Goal: Task Accomplishment & Management: Manage account settings

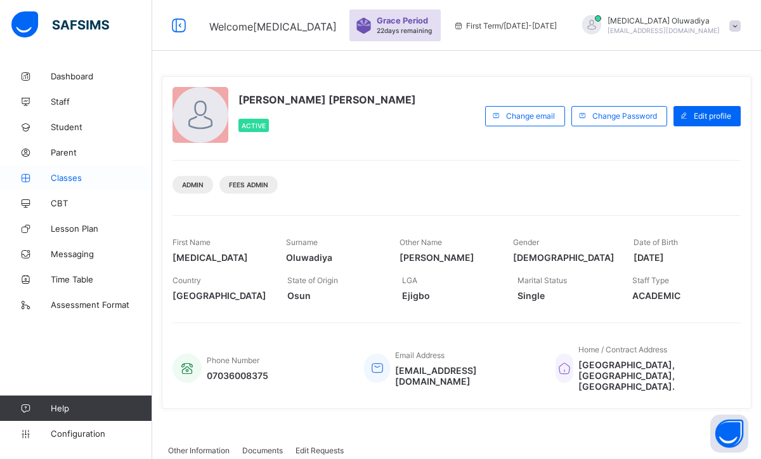
click at [60, 183] on link "Classes" at bounding box center [76, 177] width 152 height 25
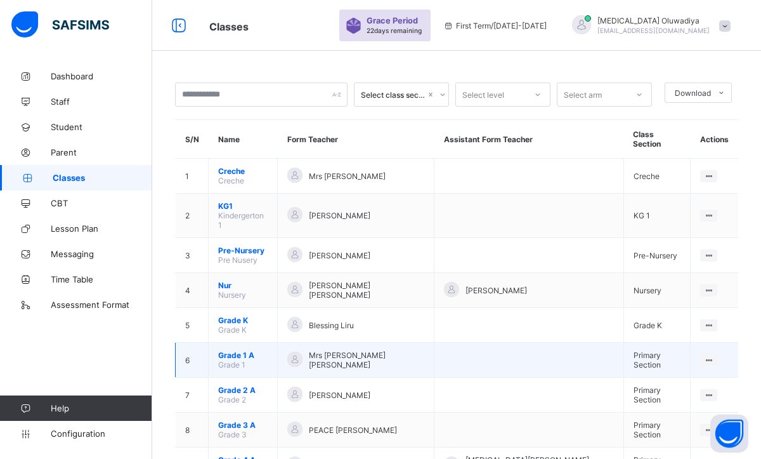
click at [256, 350] on span "Grade 1 A" at bounding box center [242, 355] width 49 height 10
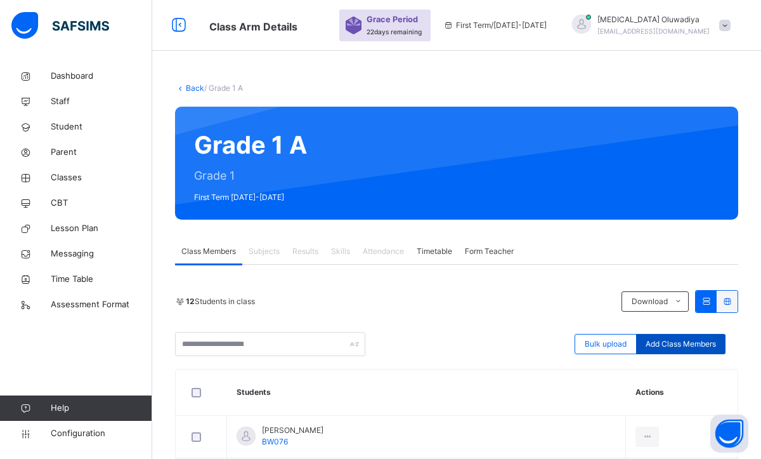
click at [658, 351] on div "Add Class Members" at bounding box center [680, 344] width 89 height 20
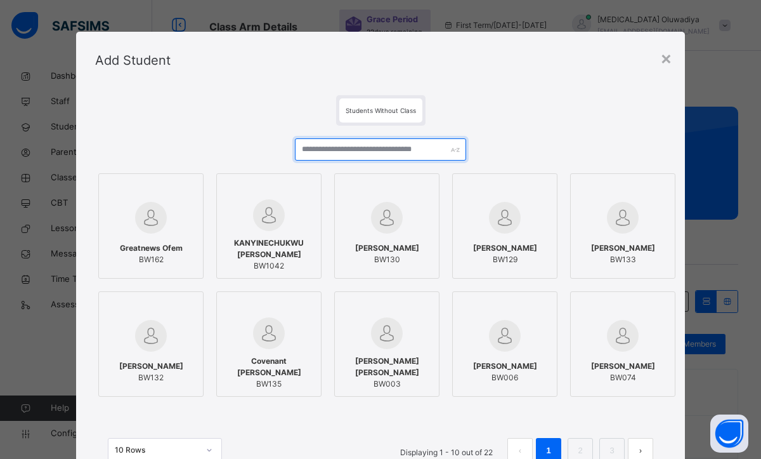
click at [341, 157] on input "text" at bounding box center [380, 149] width 171 height 22
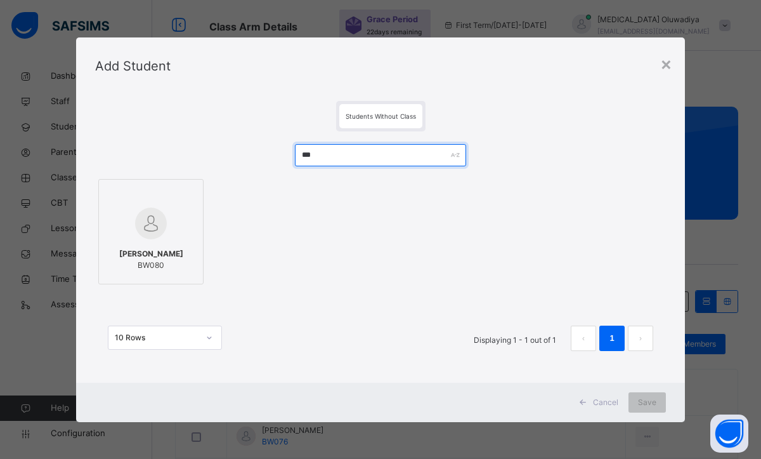
type input "***"
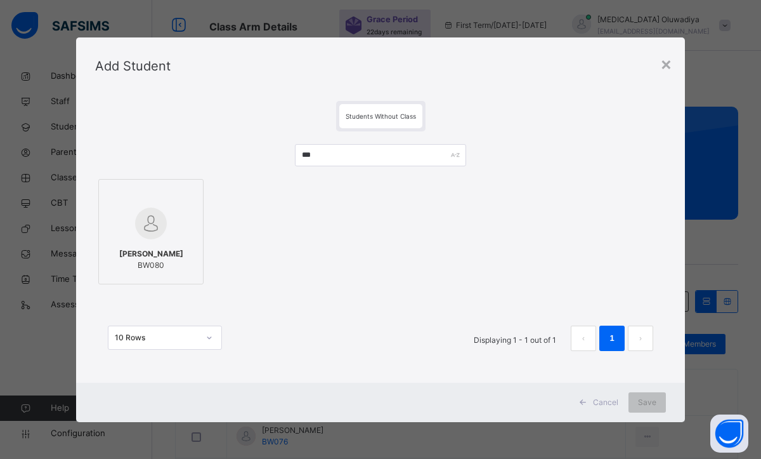
click at [121, 196] on div at bounding box center [150, 195] width 91 height 19
click at [632, 404] on div "Save" at bounding box center [647, 402] width 37 height 20
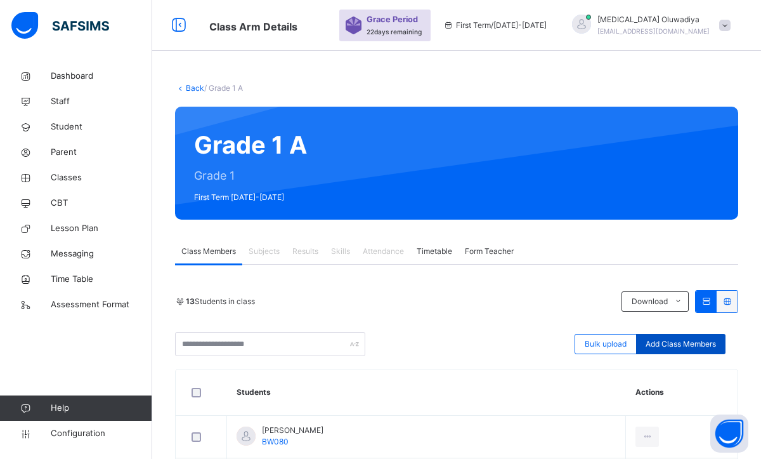
click at [668, 342] on span "Add Class Members" at bounding box center [681, 343] width 70 height 11
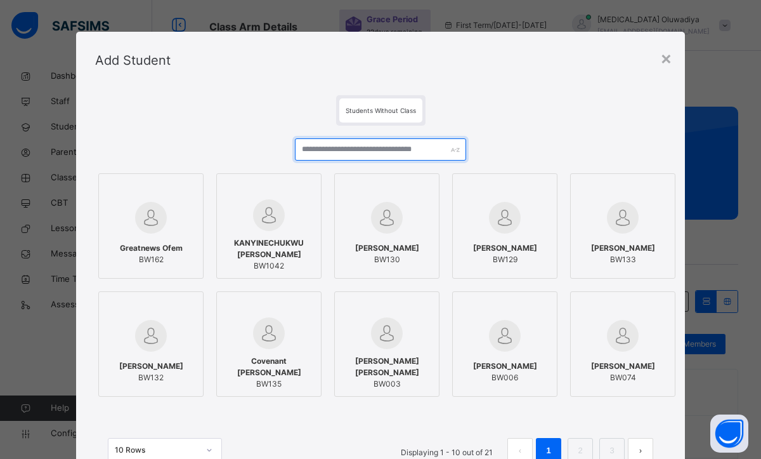
click at [392, 145] on input "text" at bounding box center [380, 149] width 171 height 22
type input "*"
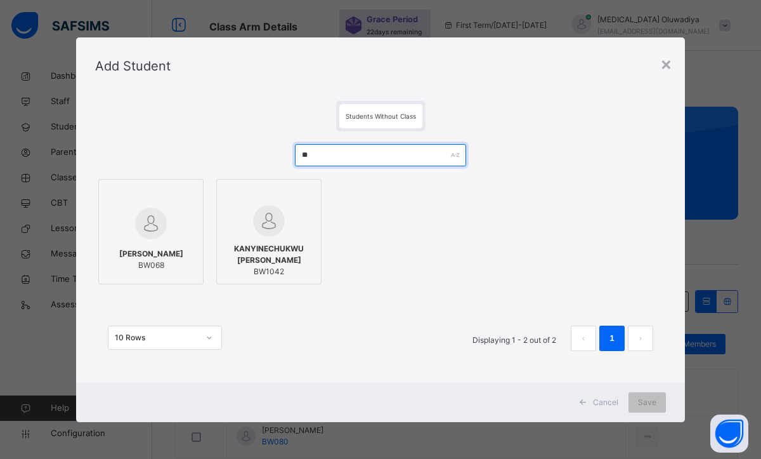
type input "**"
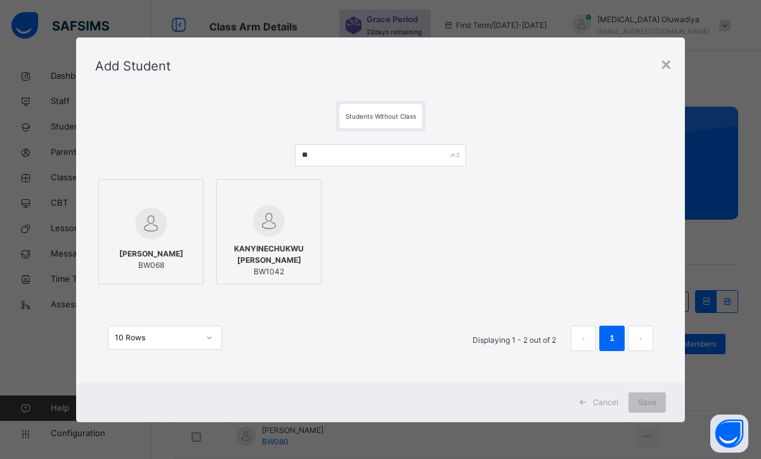
click at [169, 224] on div at bounding box center [150, 223] width 91 height 37
click at [642, 398] on span "Save" at bounding box center [647, 402] width 18 height 11
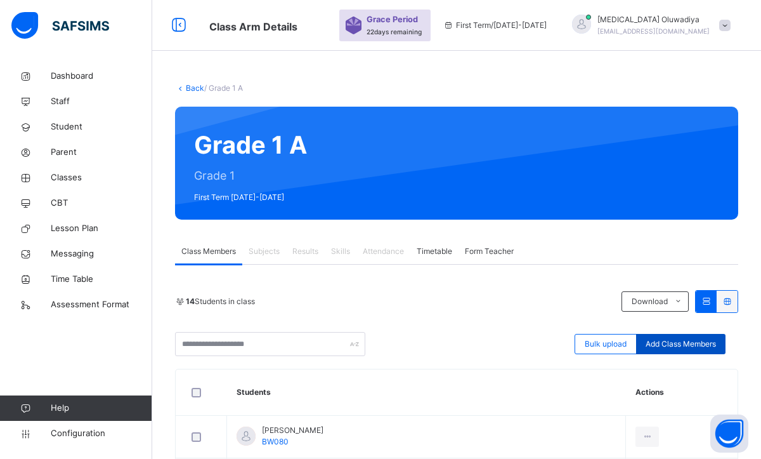
click at [658, 343] on span "Add Class Members" at bounding box center [681, 343] width 70 height 11
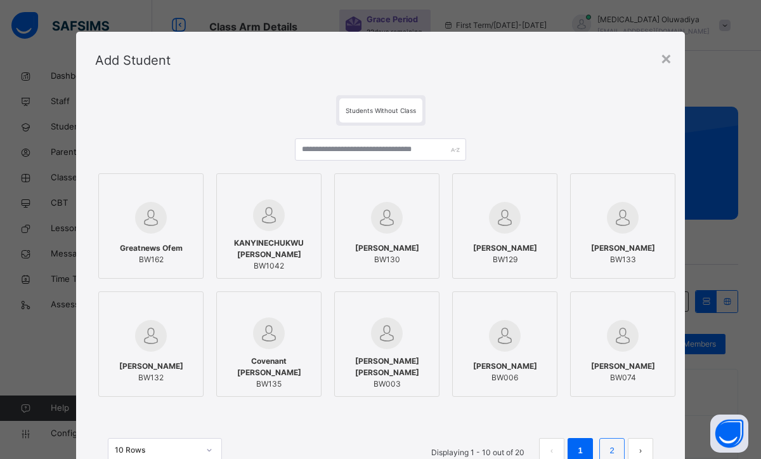
click at [606, 452] on link "2" at bounding box center [612, 450] width 12 height 16
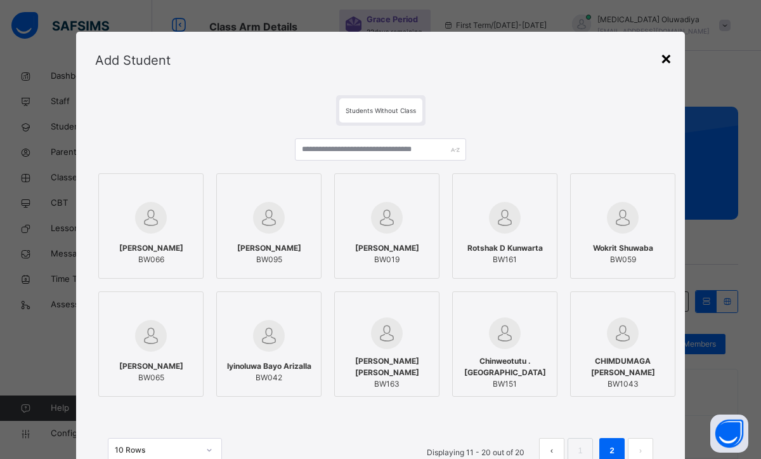
click at [666, 56] on div "×" at bounding box center [667, 57] width 12 height 27
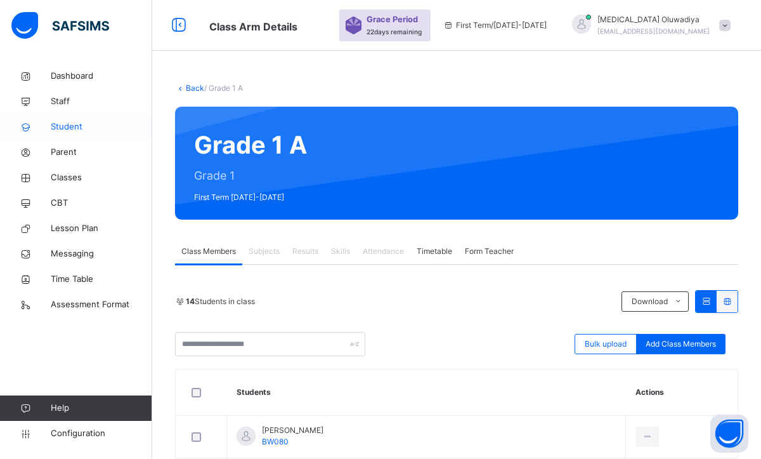
click at [77, 130] on span "Student" at bounding box center [102, 127] width 102 height 13
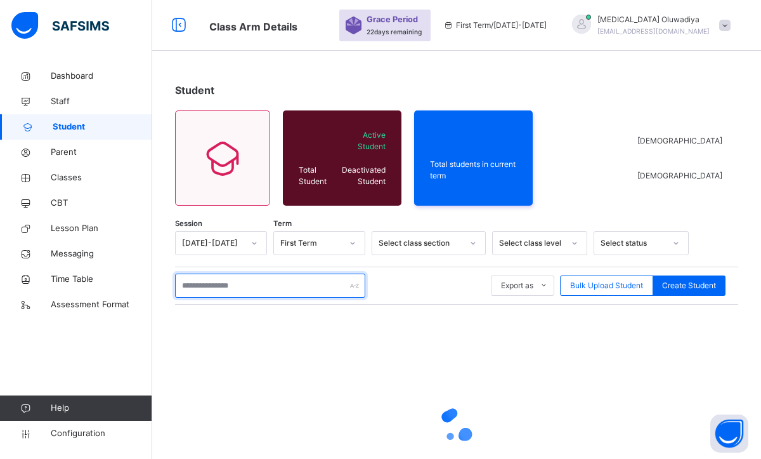
click at [232, 284] on input "text" at bounding box center [270, 285] width 190 height 24
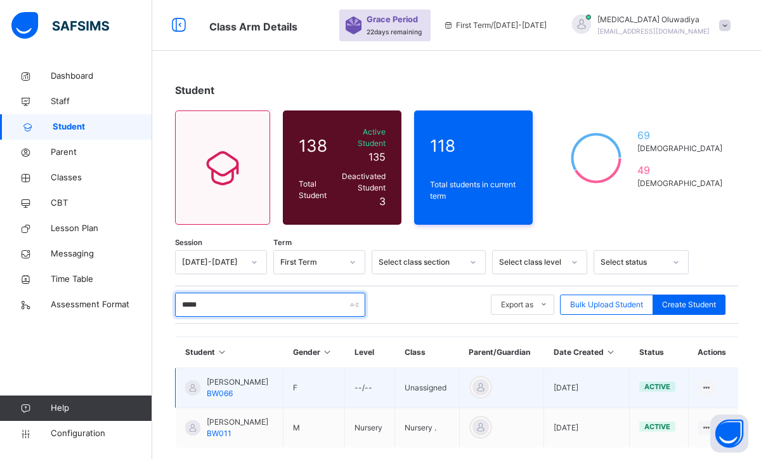
type input "****"
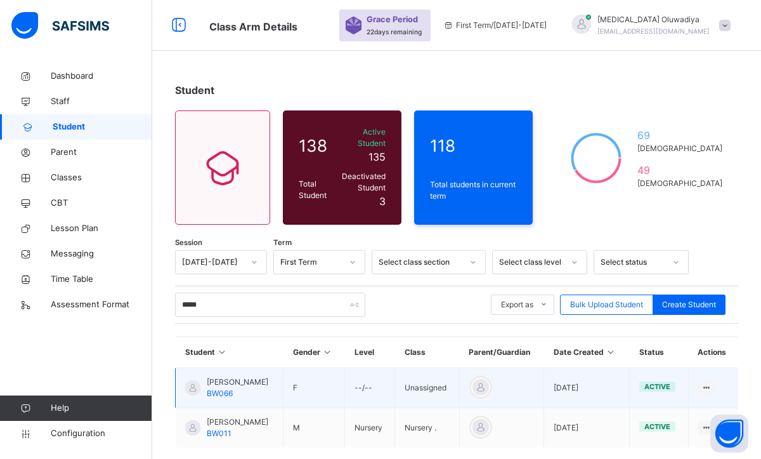
click at [267, 379] on div "[PERSON_NAME] BW066" at bounding box center [238, 387] width 62 height 23
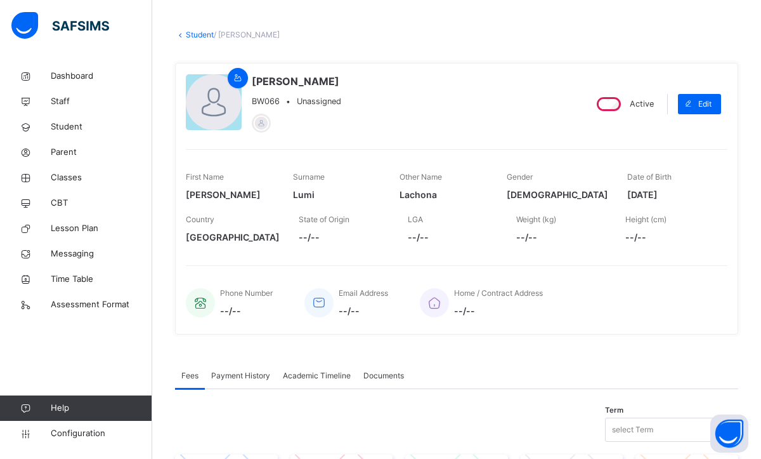
scroll to position [51, 0]
